Goal: Task Accomplishment & Management: Use online tool/utility

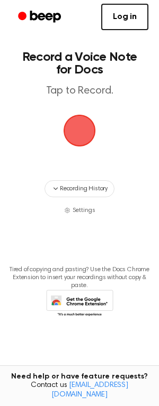
click at [86, 130] on span "button" at bounding box center [79, 131] width 30 height 30
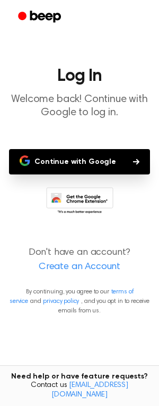
click at [96, 167] on button "Continue with Google" at bounding box center [79, 161] width 141 height 25
click at [64, 169] on button "Continue with Google" at bounding box center [79, 161] width 141 height 25
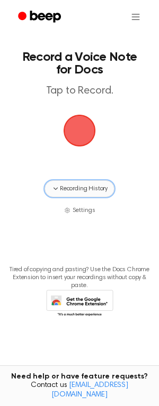
click at [74, 183] on button "Recording History" at bounding box center [79, 188] width 70 height 17
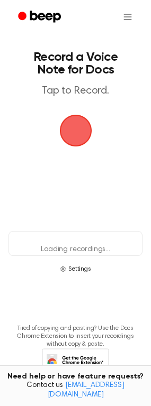
click at [83, 267] on span "Settings" at bounding box center [79, 269] width 23 height 10
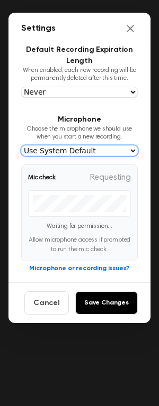
click at [79, 156] on select "Use System Default" at bounding box center [79, 150] width 116 height 11
click at [79, 152] on select "Use System Default" at bounding box center [79, 150] width 116 height 11
click at [21, 147] on select "Use System Default" at bounding box center [79, 150] width 116 height 11
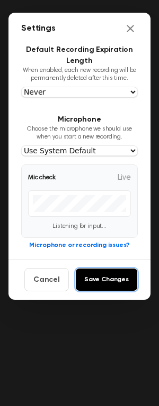
click at [121, 280] on button "Save Changes" at bounding box center [106, 279] width 62 height 23
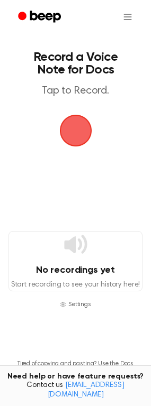
click at [80, 136] on span "button" at bounding box center [76, 131] width 30 height 30
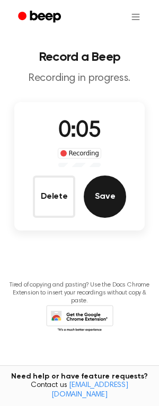
click at [101, 195] on button "Save" at bounding box center [105, 197] width 42 height 42
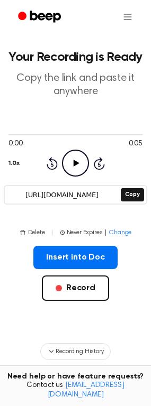
click at [78, 160] on icon "Play Audio" at bounding box center [75, 163] width 27 height 27
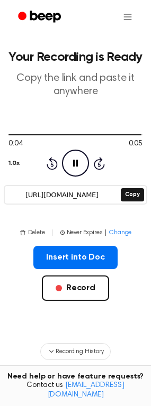
click at [74, 162] on icon at bounding box center [75, 163] width 5 height 7
